Goal: Information Seeking & Learning: Find specific fact

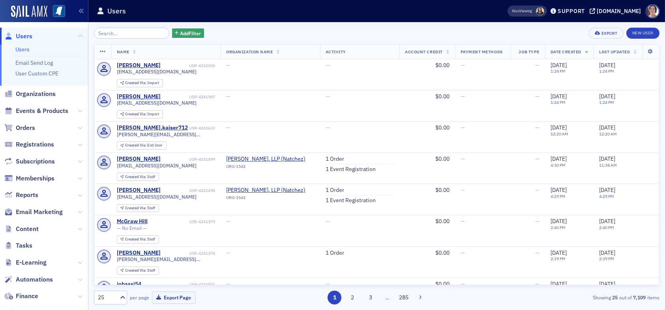
click at [140, 34] on input "search" at bounding box center [131, 33] width 75 height 11
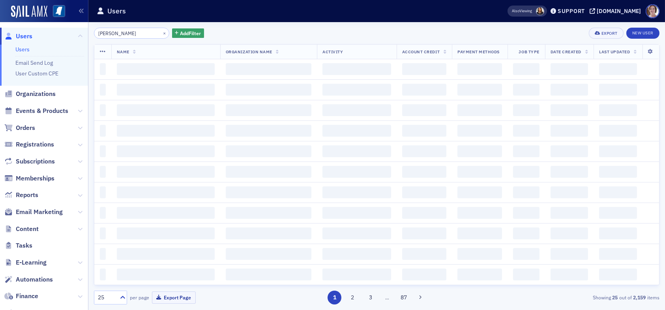
type input "[PERSON_NAME]"
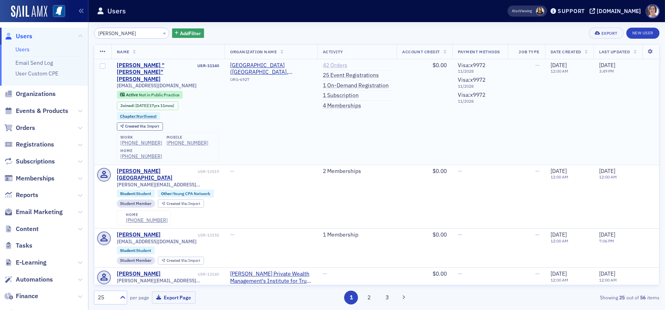
click at [340, 65] on link "42 Orders" at bounding box center [335, 65] width 24 height 7
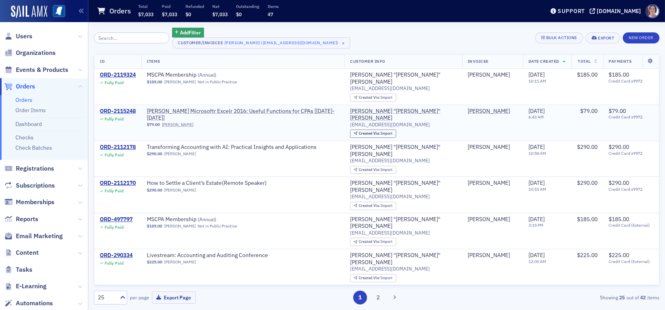
click at [119, 108] on div "ORD-2115248" at bounding box center [118, 111] width 36 height 7
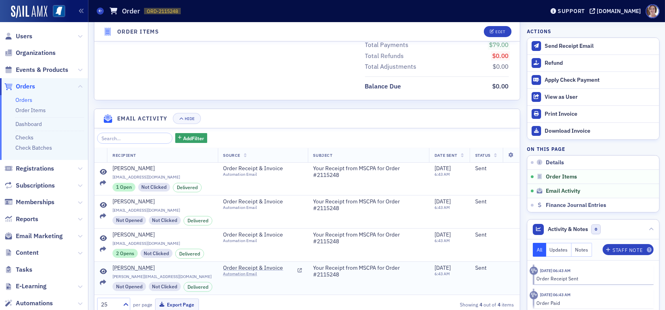
scroll to position [482, 0]
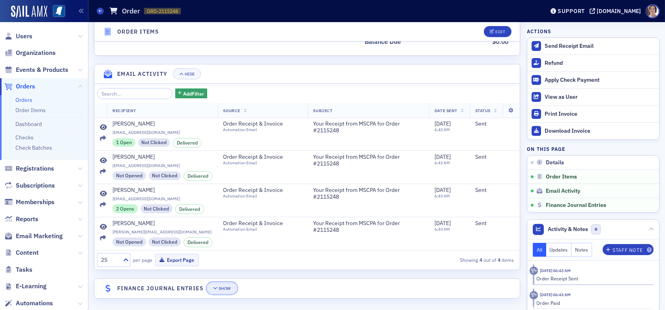
click at [218, 286] on span "Show" at bounding box center [222, 288] width 18 height 4
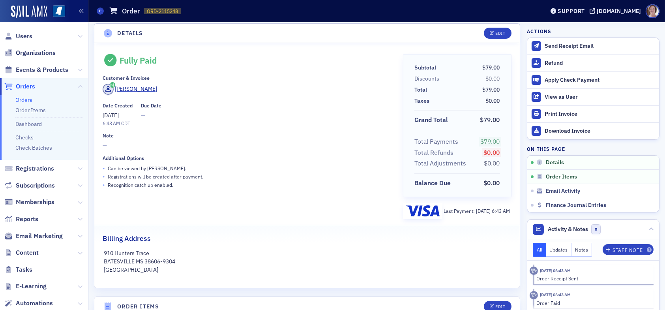
scroll to position [0, 0]
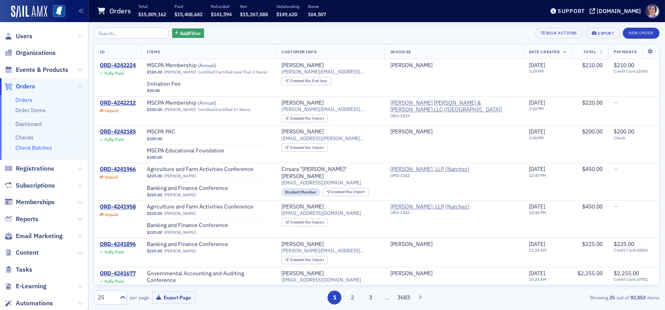
click at [49, 148] on link "Check Batches" at bounding box center [33, 147] width 37 height 7
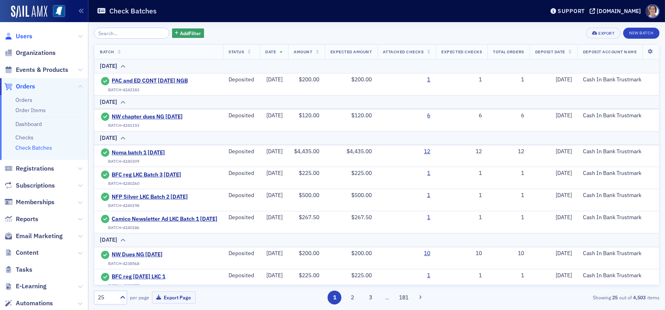
click at [27, 34] on span "Users" at bounding box center [24, 36] width 17 height 9
